Goal: Information Seeking & Learning: Find specific fact

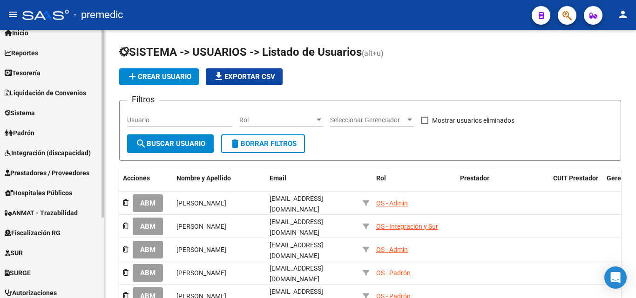
scroll to position [47, 0]
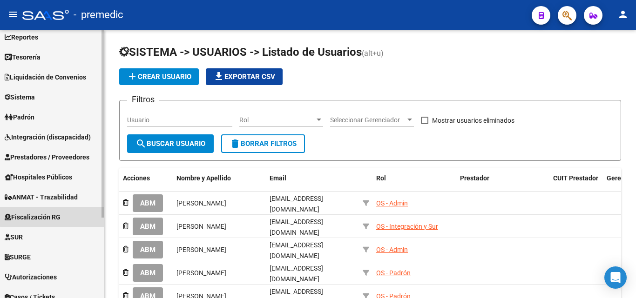
click at [66, 211] on link "Fiscalización RG" at bounding box center [52, 217] width 104 height 20
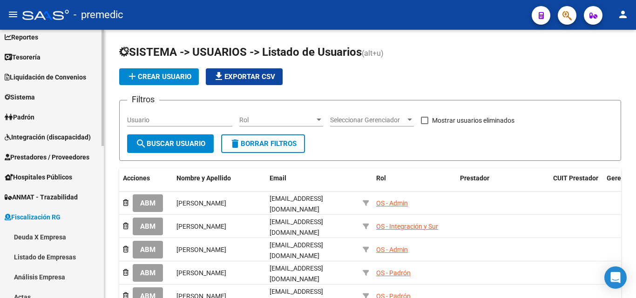
click at [39, 240] on link "Deuda X Empresa" at bounding box center [52, 237] width 104 height 20
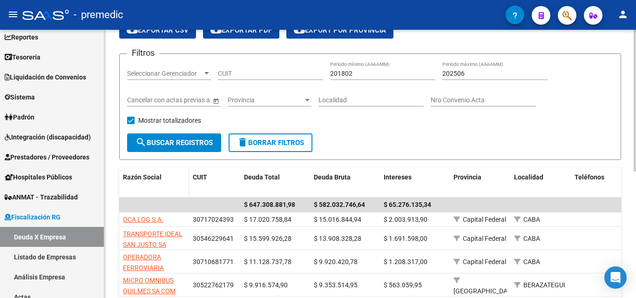
scroll to position [93, 0]
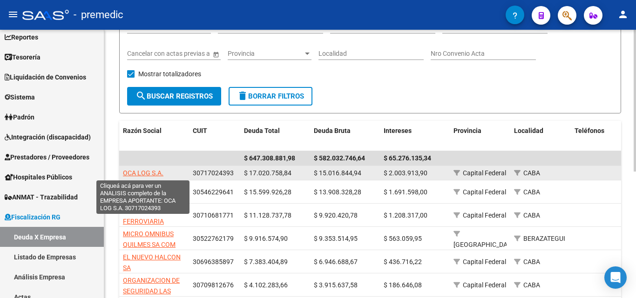
click at [134, 172] on span "OCA LOG S.A." at bounding box center [143, 172] width 40 height 7
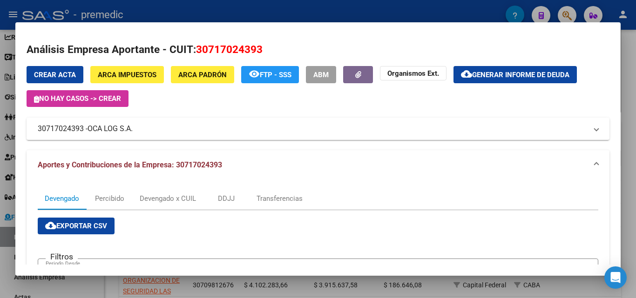
scroll to position [0, 0]
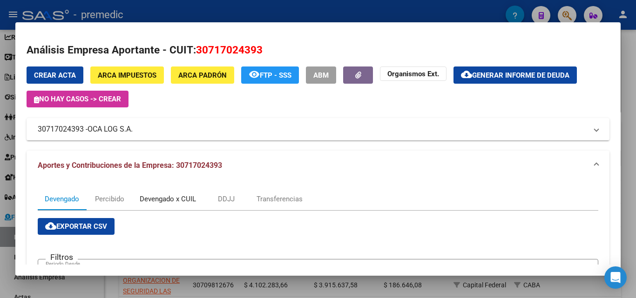
click at [169, 198] on div "Devengado x CUIL" at bounding box center [168, 199] width 56 height 10
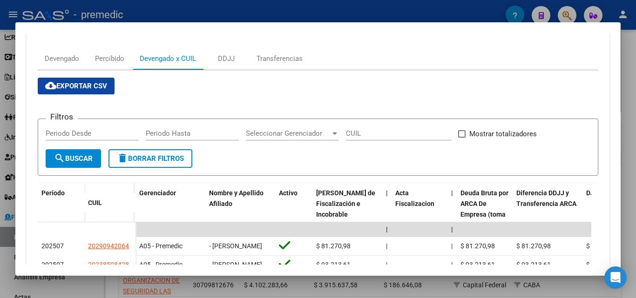
scroll to position [140, 0]
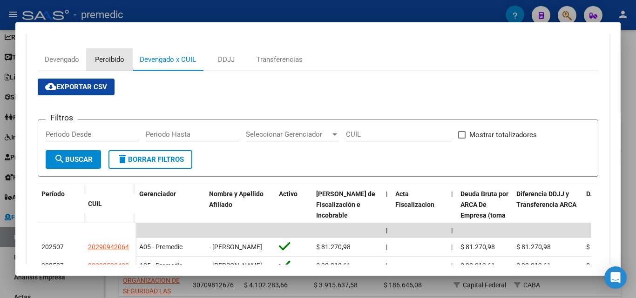
click at [124, 53] on div "Percibido" at bounding box center [109, 59] width 47 height 22
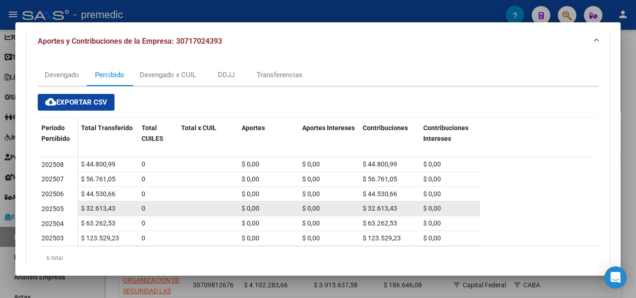
scroll to position [108, 0]
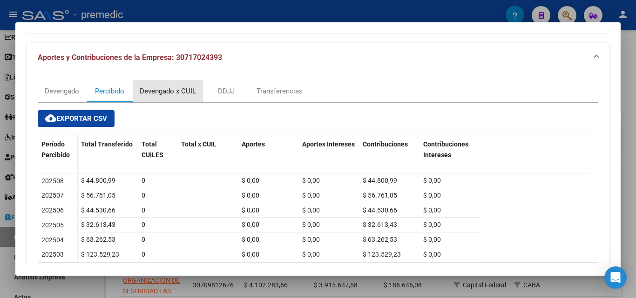
click at [155, 87] on div "Devengado x CUIL" at bounding box center [168, 91] width 56 height 10
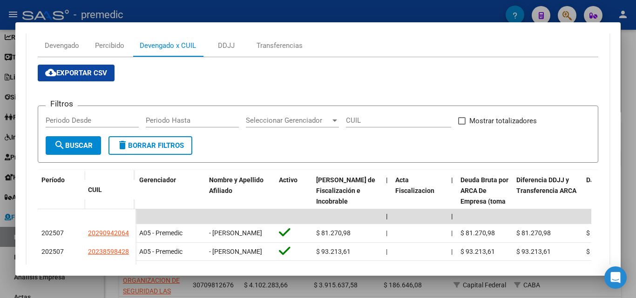
scroll to position [140, 0]
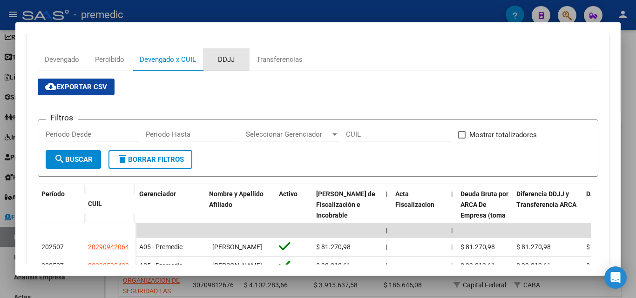
click at [239, 62] on div "DDJJ" at bounding box center [226, 59] width 47 height 22
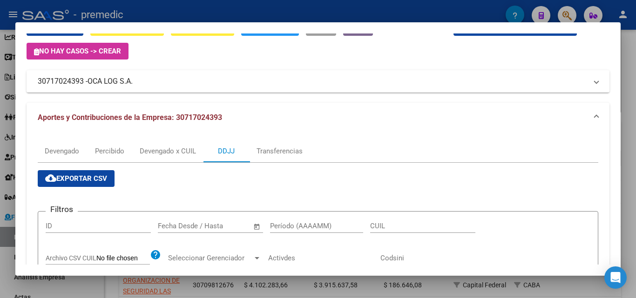
scroll to position [47, 0]
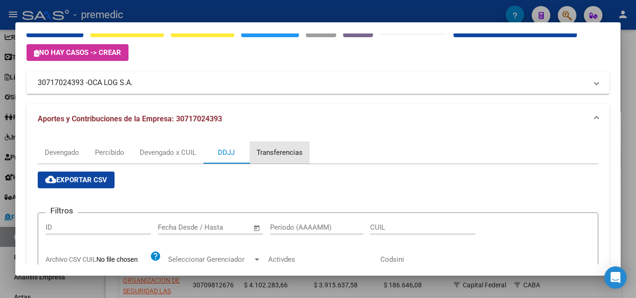
click at [293, 151] on div "Transferencias" at bounding box center [279, 153] width 46 height 10
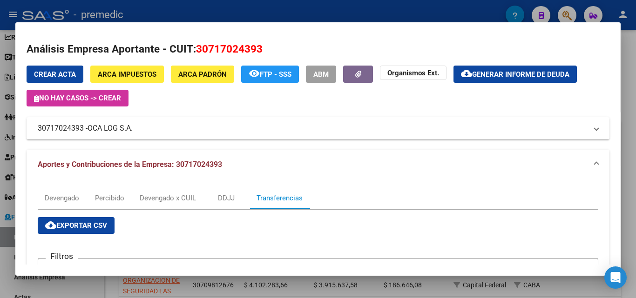
scroll to position [0, 0]
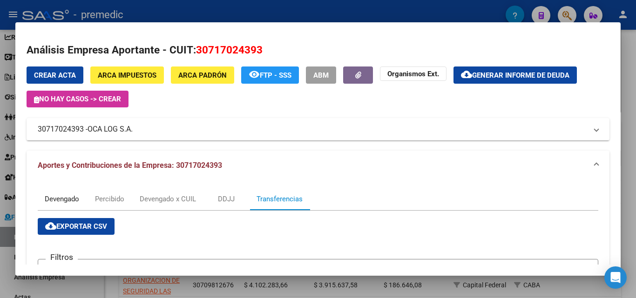
click at [68, 192] on div "Devengado" at bounding box center [62, 199] width 48 height 22
click at [160, 127] on mat-panel-title "30717024393 - OCA LOG S.A." at bounding box center [312, 129] width 549 height 11
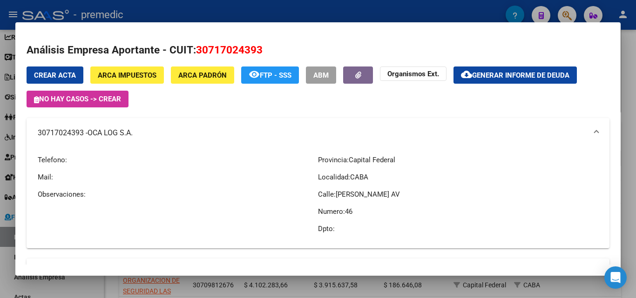
click at [160, 128] on mat-panel-title "30717024393 - OCA LOG S.A." at bounding box center [312, 133] width 549 height 11
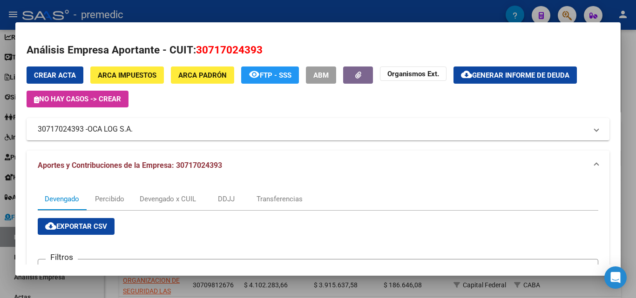
click at [211, 82] on button "ARCA Padrón" at bounding box center [202, 75] width 63 height 17
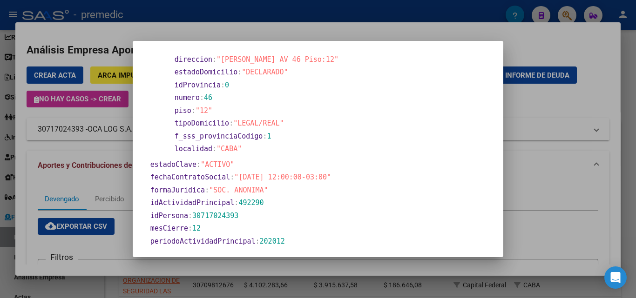
scroll to position [419, 0]
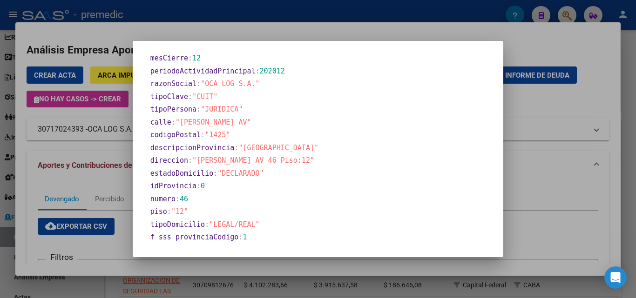
click at [551, 135] on div at bounding box center [318, 149] width 636 height 298
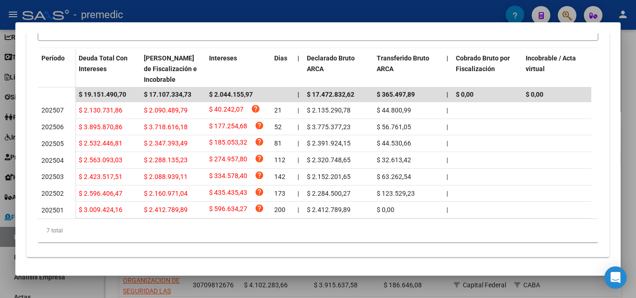
scroll to position [289, 0]
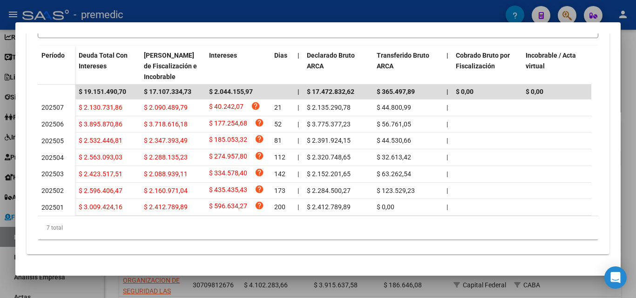
click at [308, 284] on div at bounding box center [318, 149] width 636 height 298
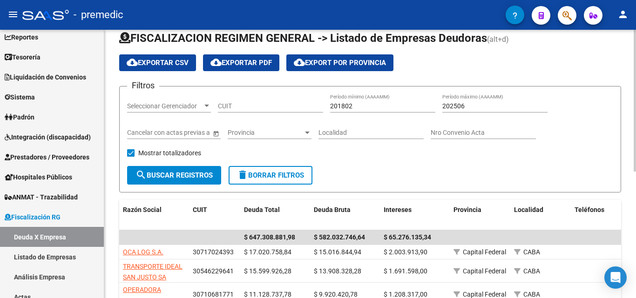
scroll to position [0, 0]
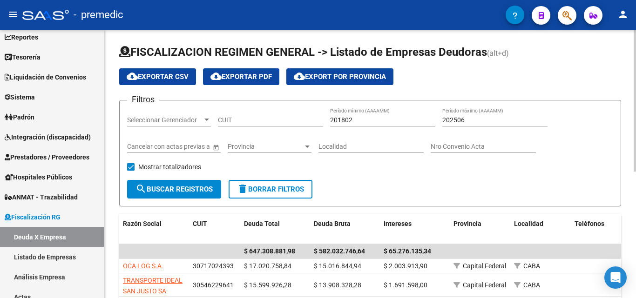
click at [277, 125] on div "CUIT" at bounding box center [270, 117] width 105 height 19
click at [278, 120] on input "CUIT" at bounding box center [270, 120] width 105 height 8
paste input
paste input "30-71475829-9"
type input "30-71475829-9"
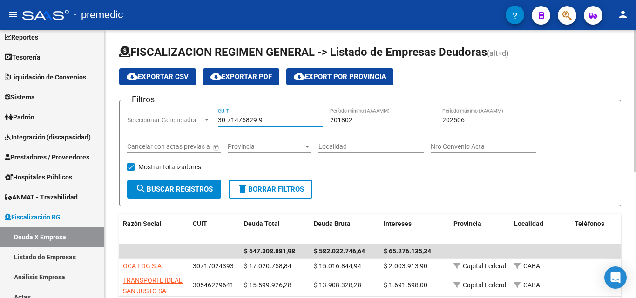
click at [176, 189] on span "search Buscar Registros" at bounding box center [173, 189] width 77 height 8
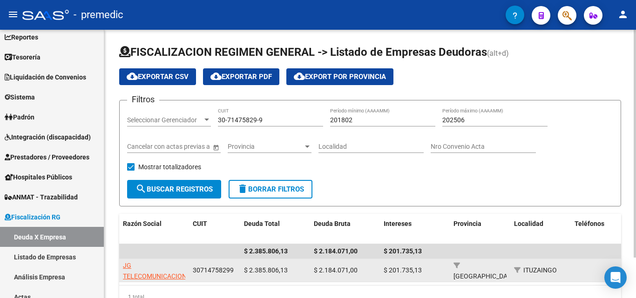
click at [142, 276] on span "JG TELECOMUNICACIONES SRL" at bounding box center [158, 276] width 71 height 29
type textarea "30714758299"
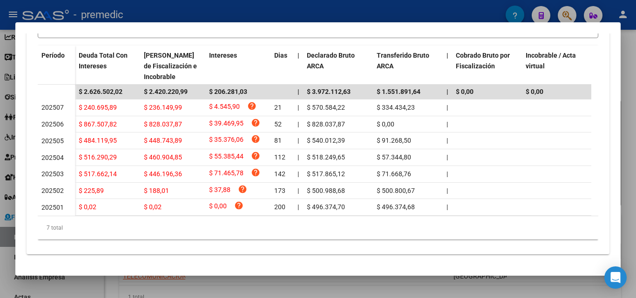
scroll to position [289, 0]
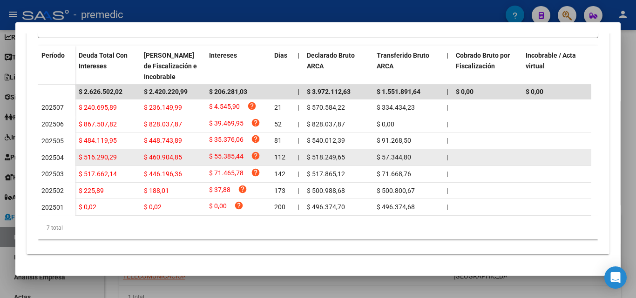
drag, startPoint x: 425, startPoint y: 167, endPoint x: 75, endPoint y: 151, distance: 350.9
click at [75, 151] on datatable-scroller "$ 2.626.502,02 $ 2.420.220,99 $ 206.281,03 | $ 3.972.112,63 $ 1.551.891,64 | $ …" at bounding box center [314, 150] width 553 height 131
click at [46, 154] on span "202504" at bounding box center [52, 157] width 22 height 7
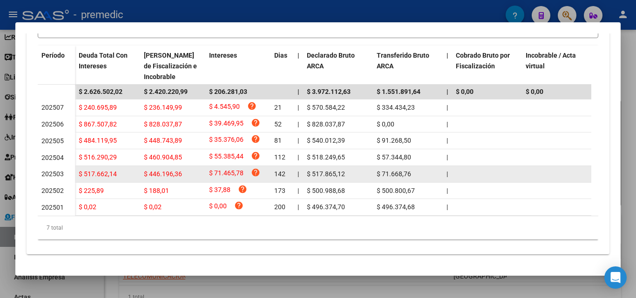
click at [53, 170] on span "202503" at bounding box center [52, 173] width 22 height 7
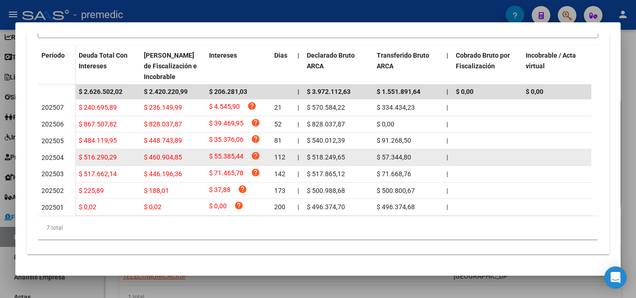
click at [54, 154] on div "202504" at bounding box center [56, 158] width 30 height 11
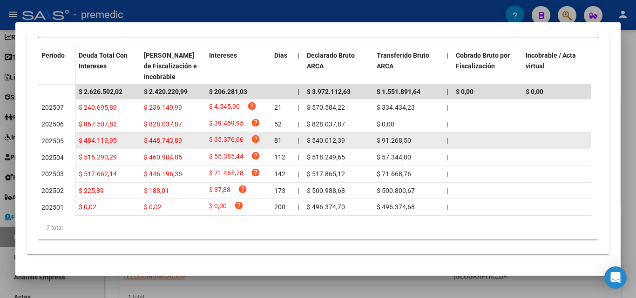
click at [57, 137] on span "202505" at bounding box center [52, 140] width 22 height 7
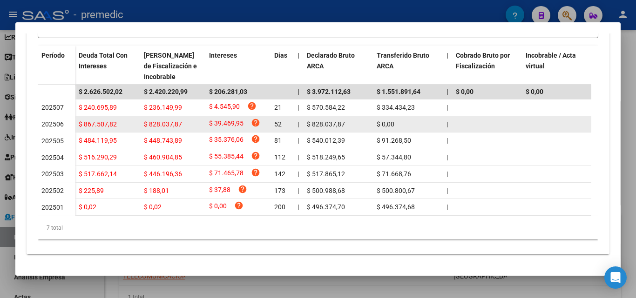
click at [40, 116] on datatable-body-cell "202506" at bounding box center [56, 124] width 37 height 17
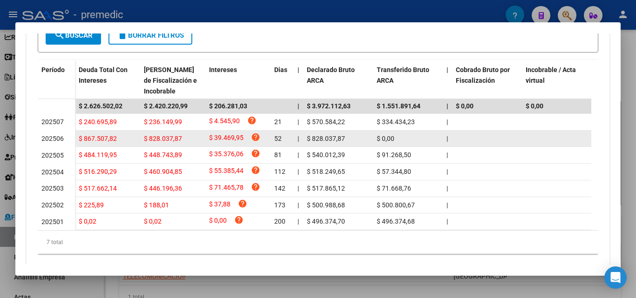
scroll to position [242, 0]
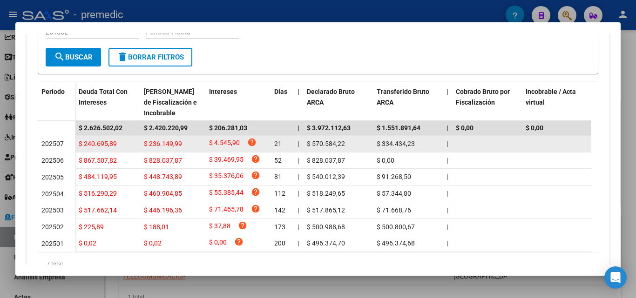
click at [393, 144] on span "$ 334.434,23" at bounding box center [396, 143] width 38 height 7
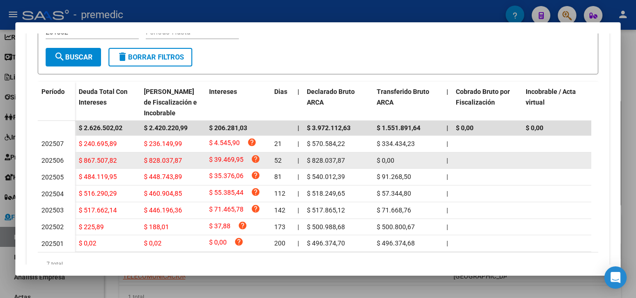
drag, startPoint x: 84, startPoint y: 145, endPoint x: 170, endPoint y: 163, distance: 87.6
click at [172, 163] on datatable-scroller "$ 2.626.502,02 $ 2.420.220,99 $ 206.281,03 | $ 3.972.112,63 $ 1.551.891,64 | $ …" at bounding box center [314, 186] width 553 height 131
click at [170, 163] on span "$ 828.037,87" at bounding box center [163, 160] width 38 height 7
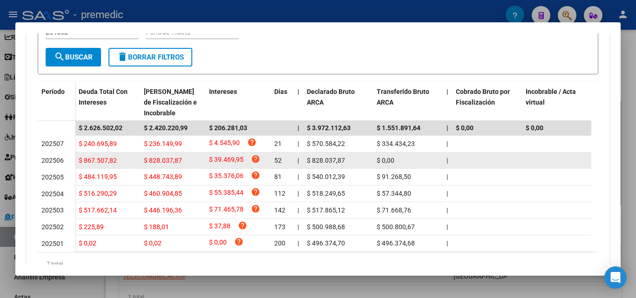
drag, startPoint x: 111, startPoint y: 140, endPoint x: 168, endPoint y: 155, distance: 58.8
click at [168, 155] on datatable-scroller "$ 2.626.502,02 $ 2.420.220,99 $ 206.281,03 | $ 3.972.112,63 $ 1.551.891,64 | $ …" at bounding box center [314, 186] width 553 height 131
click at [168, 161] on span "$ 828.037,87" at bounding box center [163, 160] width 38 height 7
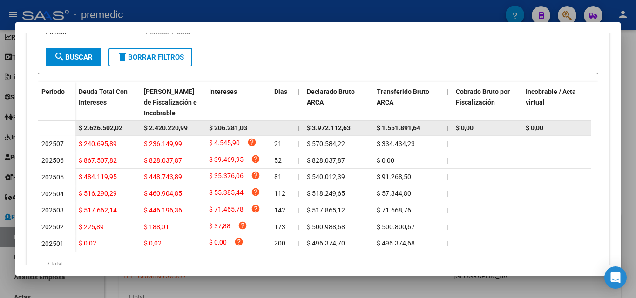
click at [174, 128] on span "$ 2.420.220,99" at bounding box center [166, 127] width 44 height 7
copy span "$ 2.420.220,99"
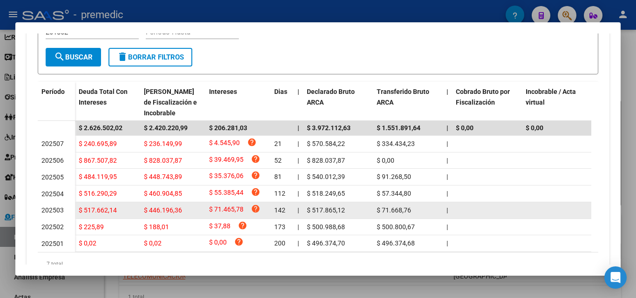
click at [51, 208] on span "202503" at bounding box center [52, 210] width 22 height 7
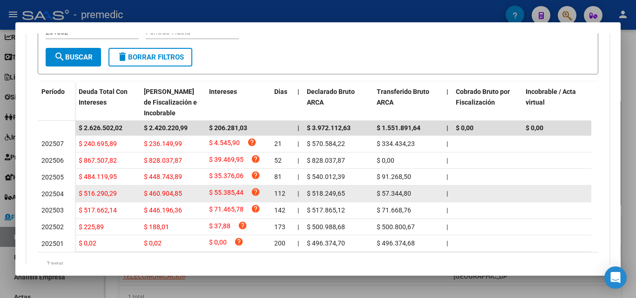
click at [56, 193] on span "202504" at bounding box center [52, 193] width 22 height 7
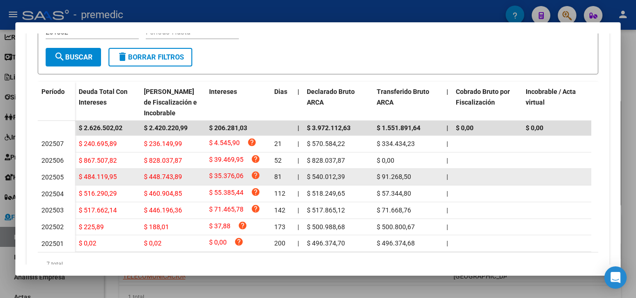
click at [57, 172] on datatable-body-cell "202505" at bounding box center [56, 177] width 37 height 17
drag, startPoint x: 432, startPoint y: 202, endPoint x: 395, endPoint y: 178, distance: 44.7
click at [395, 178] on datatable-scroller "$ 2.626.502,02 $ 2.420.220,99 $ 206.281,03 | $ 3.972.112,63 $ 1.551.891,64 | $ …" at bounding box center [314, 186] width 553 height 131
click at [395, 178] on span "$ 91.268,50" at bounding box center [394, 176] width 34 height 7
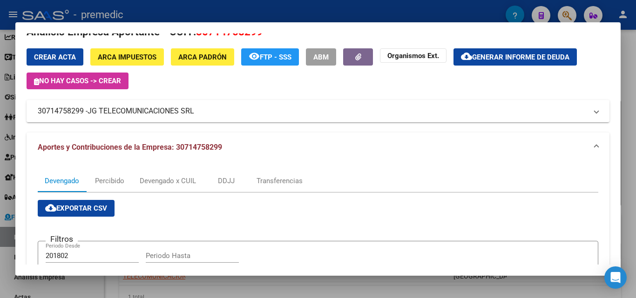
scroll to position [10, 0]
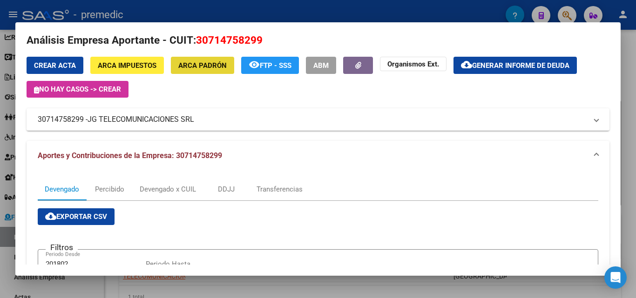
click at [211, 60] on button "ARCA Padrón" at bounding box center [202, 65] width 63 height 17
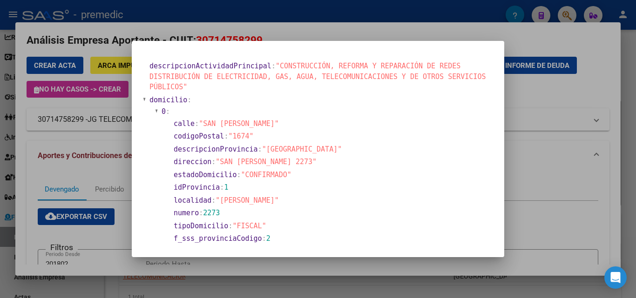
drag, startPoint x: 275, startPoint y: 60, endPoint x: 452, endPoint y: 79, distance: 177.4
click at [452, 79] on section "descripcionActividadPrincipal : "CONSTRUCCIÓN, REFORMA Y REPARACIÓN DE REDES DI…" at bounding box center [320, 77] width 344 height 34
click at [452, 79] on span ""CONSTRUCCIÓN, REFORMA Y REPARACIÓN DE REDES DISTRIBUCIÓN DE ELECTRICIDAD, GAS,…" at bounding box center [317, 76] width 336 height 29
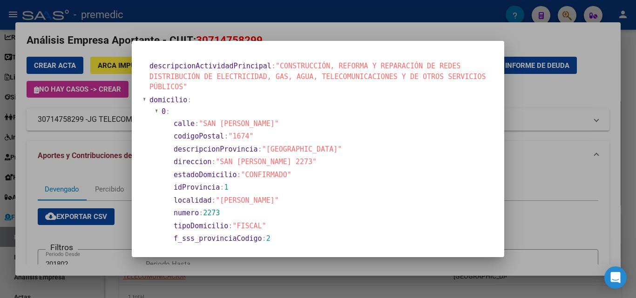
click at [329, 73] on span ""CONSTRUCCIÓN, REFORMA Y REPARACIÓN DE REDES DISTRIBUCIÓN DE ELECTRICIDAD, GAS,…" at bounding box center [317, 76] width 336 height 29
drag, startPoint x: 284, startPoint y: 63, endPoint x: 329, endPoint y: 68, distance: 45.5
click at [329, 68] on span ""CONSTRUCCIÓN, REFORMA Y REPARACIÓN DE REDES DISTRIBUCIÓN DE ELECTRICIDAD, GAS,…" at bounding box center [317, 76] width 336 height 29
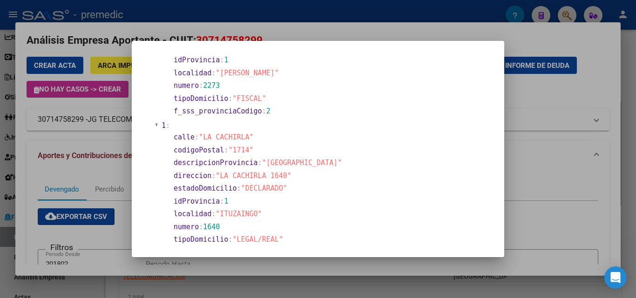
scroll to position [0, 0]
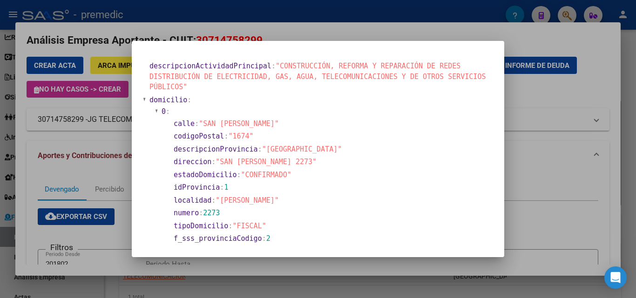
click at [264, 164] on span ""SAN [PERSON_NAME] 2273"" at bounding box center [266, 162] width 101 height 8
drag, startPoint x: 260, startPoint y: 142, endPoint x: 216, endPoint y: 141, distance: 44.7
click at [216, 141] on section "codigoPostal : "1674"" at bounding box center [331, 136] width 315 height 11
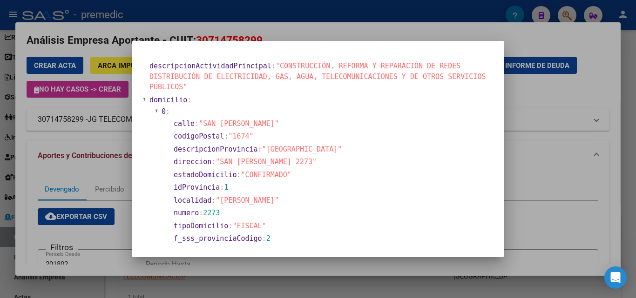
click at [270, 175] on span ""CONFIRMADO"" at bounding box center [266, 175] width 50 height 8
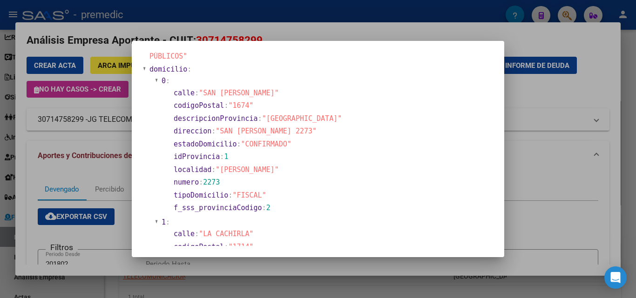
scroll to position [47, 0]
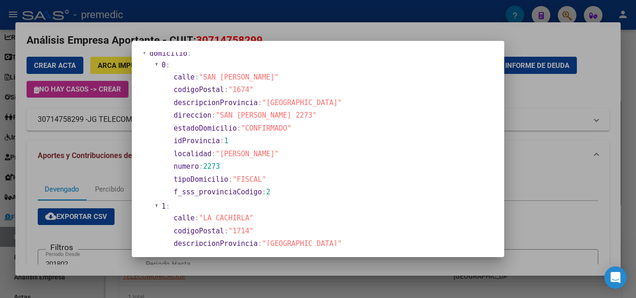
click at [212, 164] on span "2273" at bounding box center [211, 166] width 17 height 8
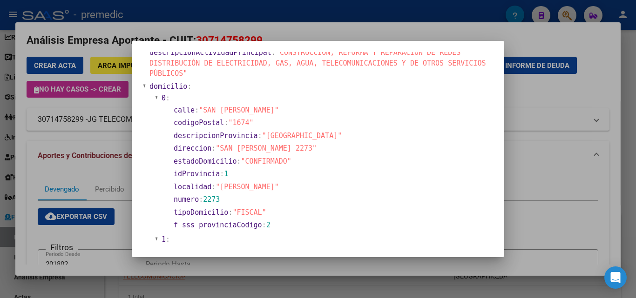
scroll to position [0, 0]
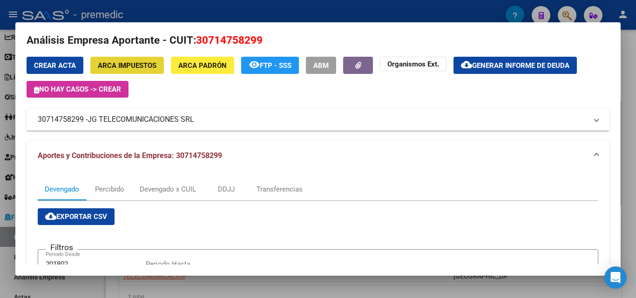
click at [121, 69] on span "ARCA Impuestos" at bounding box center [127, 65] width 59 height 8
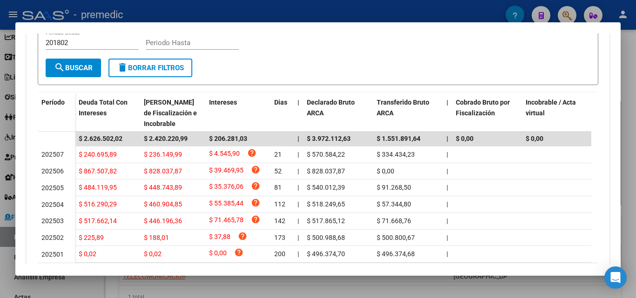
scroll to position [289, 0]
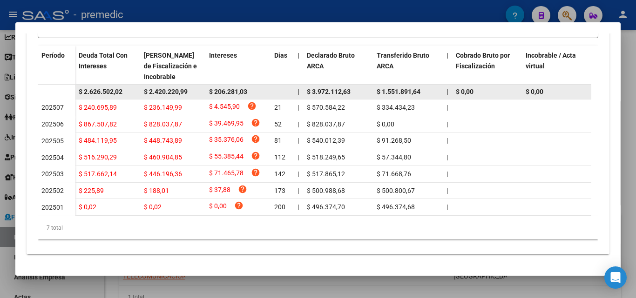
click at [177, 88] on span "$ 2.420.220,99" at bounding box center [166, 91] width 44 height 7
copy span "$ 2.420.220,99"
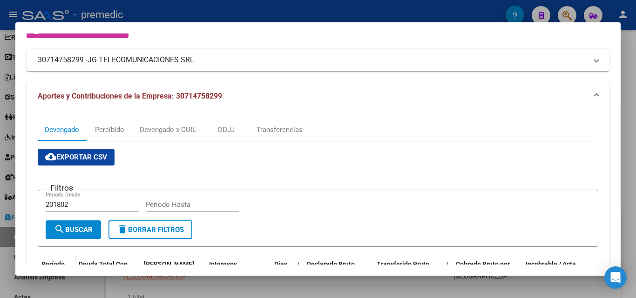
scroll to position [56, 0]
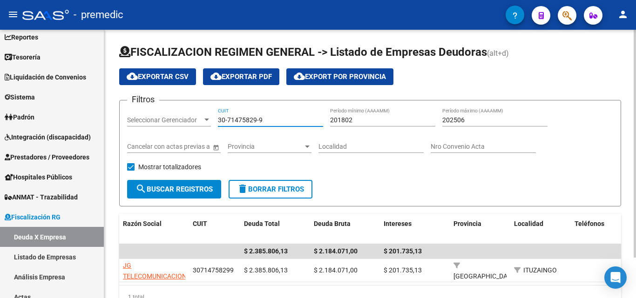
drag, startPoint x: 287, startPoint y: 119, endPoint x: 167, endPoint y: 119, distance: 120.1
click at [167, 119] on div "Filtros Seleccionar Gerenciador Seleccionar Gerenciador 30-71475829-9 CUIT 2018…" at bounding box center [370, 144] width 486 height 72
paste input "62819086-7"
type input "30-62819086-7"
click at [180, 183] on button "search Buscar Registros" at bounding box center [174, 189] width 94 height 19
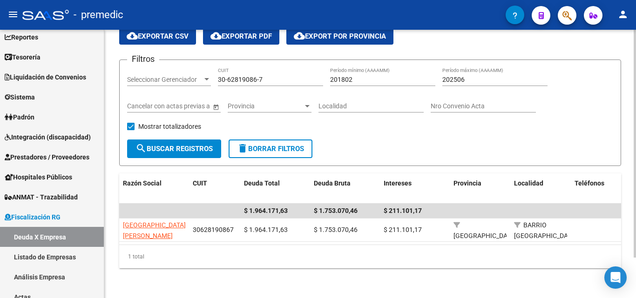
scroll to position [48, 0]
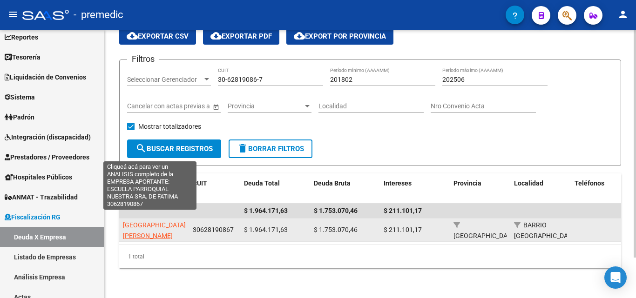
click at [131, 222] on span "[GEOGRAPHIC_DATA][PERSON_NAME]" at bounding box center [154, 231] width 63 height 18
type textarea "30628190867"
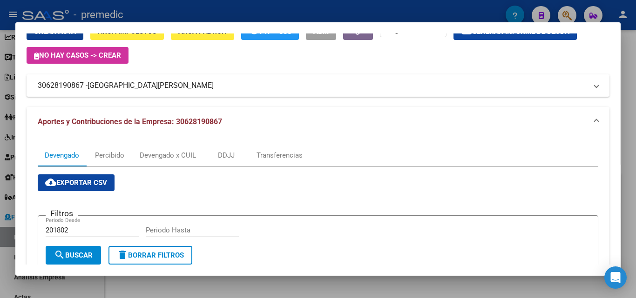
scroll to position [20, 0]
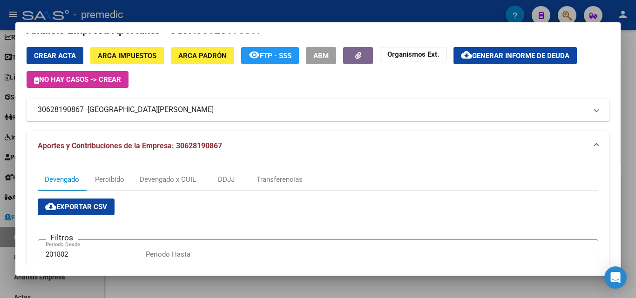
drag, startPoint x: 279, startPoint y: 111, endPoint x: 258, endPoint y: 110, distance: 21.0
click at [258, 110] on mat-panel-title "30628190867 - [GEOGRAPHIC_DATA][PERSON_NAME]" at bounding box center [312, 109] width 549 height 11
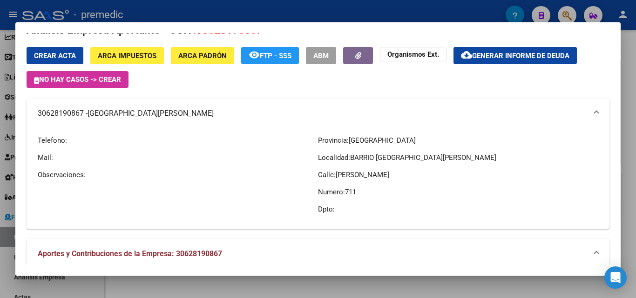
copy mat-panel-title "30628190867 - [GEOGRAPHIC_DATA][PERSON_NAME]"
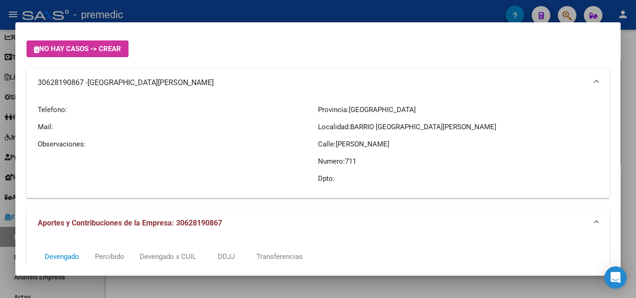
scroll to position [66, 0]
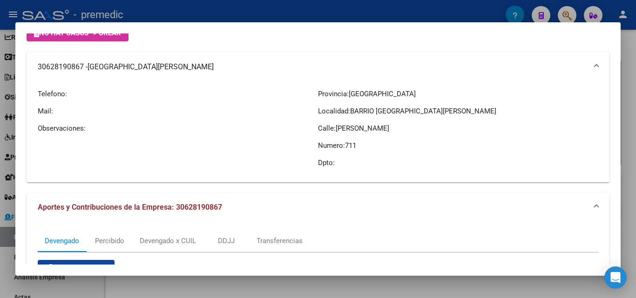
click at [359, 129] on span "[PERSON_NAME]" at bounding box center [363, 128] width 54 height 8
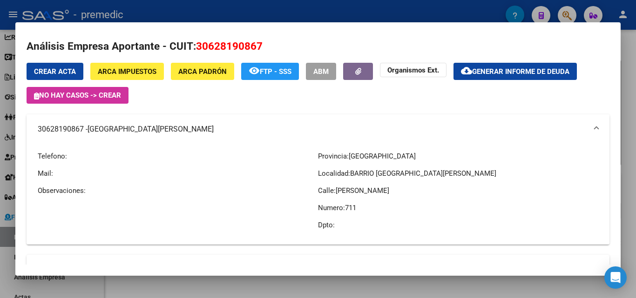
scroll to position [0, 0]
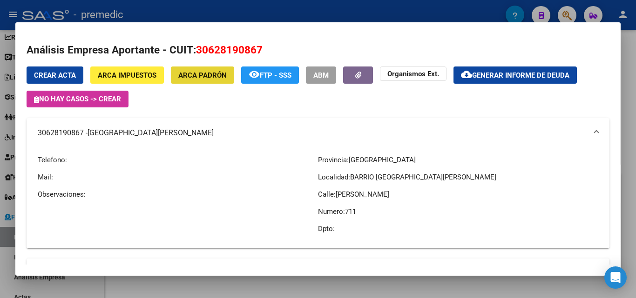
click at [186, 69] on button "ARCA Padrón" at bounding box center [202, 75] width 63 height 17
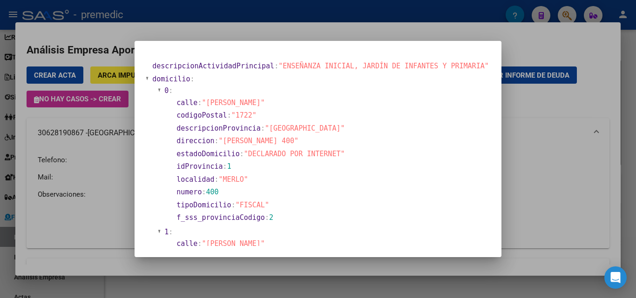
drag, startPoint x: 235, startPoint y: 141, endPoint x: 303, endPoint y: 141, distance: 68.4
click at [303, 141] on section "direccion : "[PERSON_NAME] 400"" at bounding box center [330, 141] width 309 height 11
click at [231, 171] on span "1" at bounding box center [229, 166] width 4 height 8
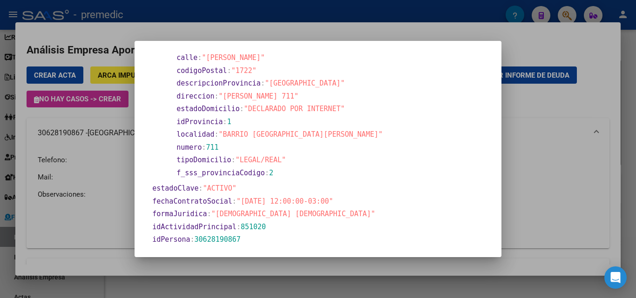
scroll to position [140, 0]
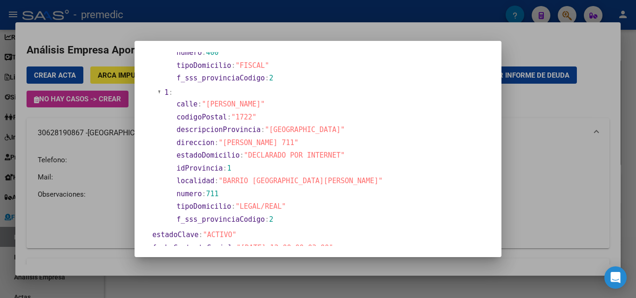
drag, startPoint x: 312, startPoint y: 147, endPoint x: 236, endPoint y: 148, distance: 75.9
click at [236, 148] on section "direccion : "[PERSON_NAME] 711"" at bounding box center [330, 143] width 309 height 11
click at [294, 116] on section "codigoPostal : "1722"" at bounding box center [330, 117] width 309 height 11
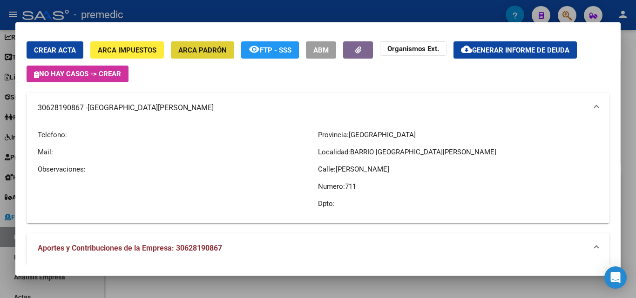
scroll to position [47, 0]
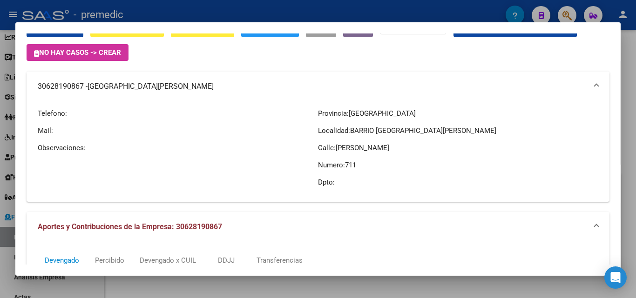
click at [400, 134] on span "BARRIO [GEOGRAPHIC_DATA][PERSON_NAME]" at bounding box center [423, 131] width 146 height 8
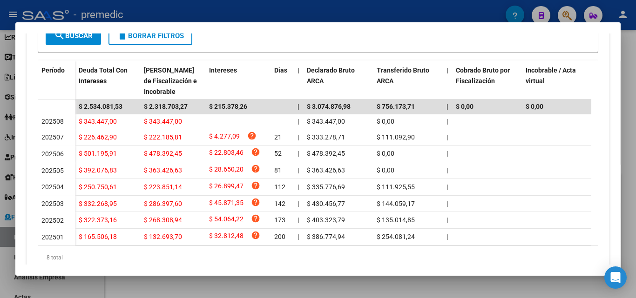
scroll to position [411, 0]
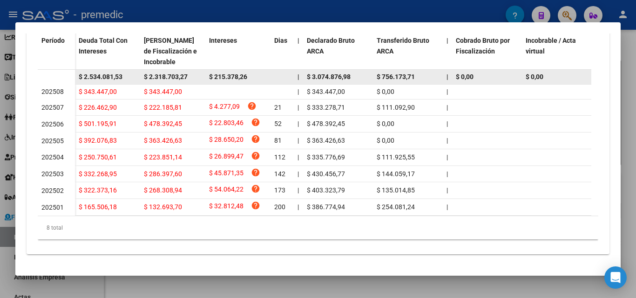
click at [165, 73] on span "$ 2.318.703,27" at bounding box center [166, 76] width 44 height 7
copy span "$ 2.318.703,27"
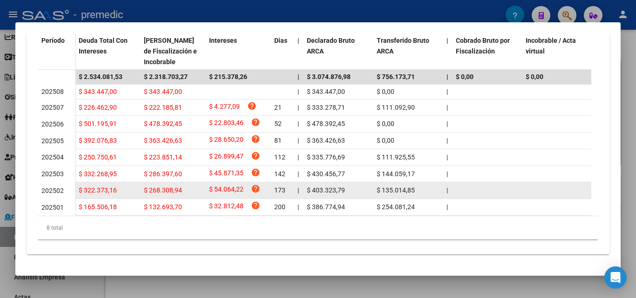
scroll to position [365, 0]
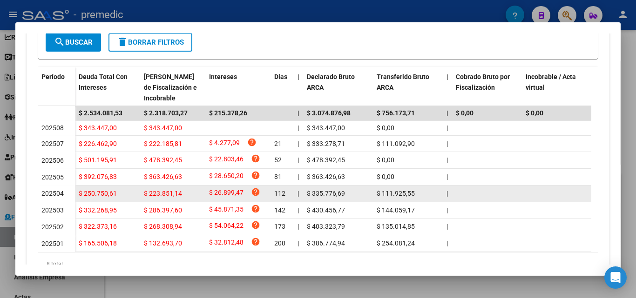
click at [146, 189] on datatable-body-cell "$ 223.851,14" at bounding box center [172, 194] width 65 height 16
click at [159, 195] on span "$ 223.851,14" at bounding box center [163, 193] width 38 height 7
click at [224, 196] on span "$ 26.899,47" at bounding box center [226, 194] width 34 height 13
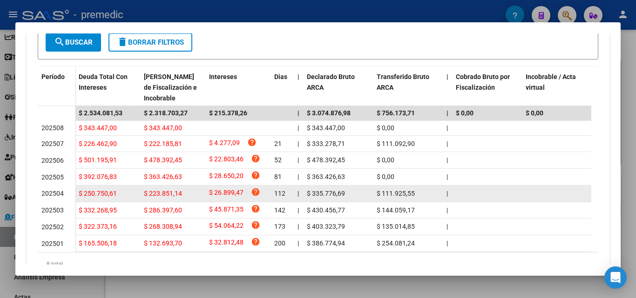
click at [224, 196] on span "$ 26.899,47" at bounding box center [226, 194] width 34 height 13
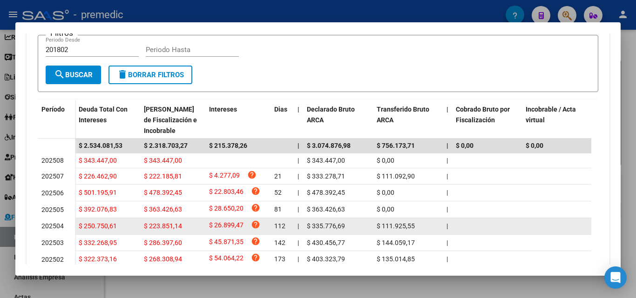
scroll to position [318, 0]
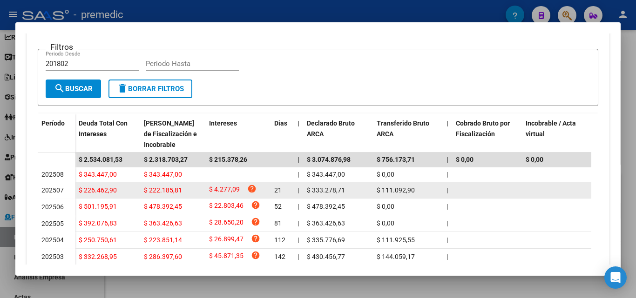
click at [401, 187] on span "$ 111.092,90" at bounding box center [396, 190] width 38 height 7
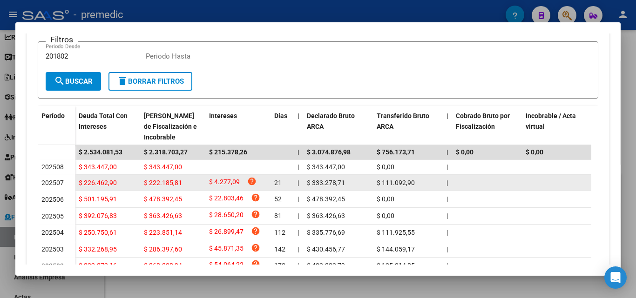
scroll to position [365, 0]
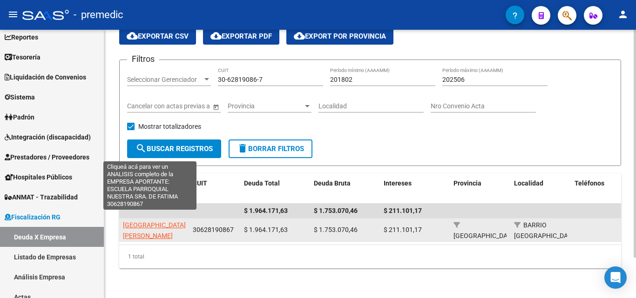
click at [147, 230] on span "[GEOGRAPHIC_DATA][PERSON_NAME]" at bounding box center [154, 231] width 63 height 18
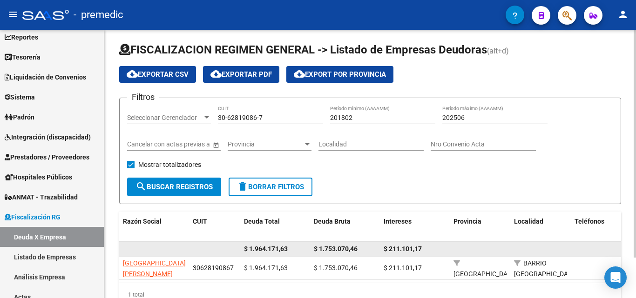
scroll to position [0, 0]
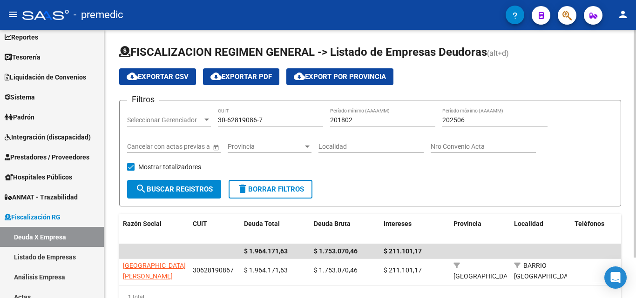
drag, startPoint x: 272, startPoint y: 125, endPoint x: 226, endPoint y: 122, distance: 46.1
click at [226, 122] on div "30-62819086-7 CUIT" at bounding box center [270, 117] width 105 height 19
drag, startPoint x: 272, startPoint y: 124, endPoint x: 133, endPoint y: 113, distance: 139.2
click at [133, 113] on div "Filtros Seleccionar Gerenciador Seleccionar Gerenciador 30-62819086-7 CUIT 2018…" at bounding box center [370, 144] width 486 height 72
paste input "71684388-9"
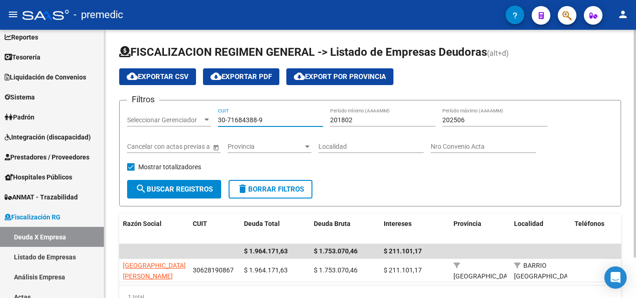
type input "30-71684388-9"
click at [157, 184] on button "search Buscar Registros" at bounding box center [174, 189] width 94 height 19
